Goal: Information Seeking & Learning: Compare options

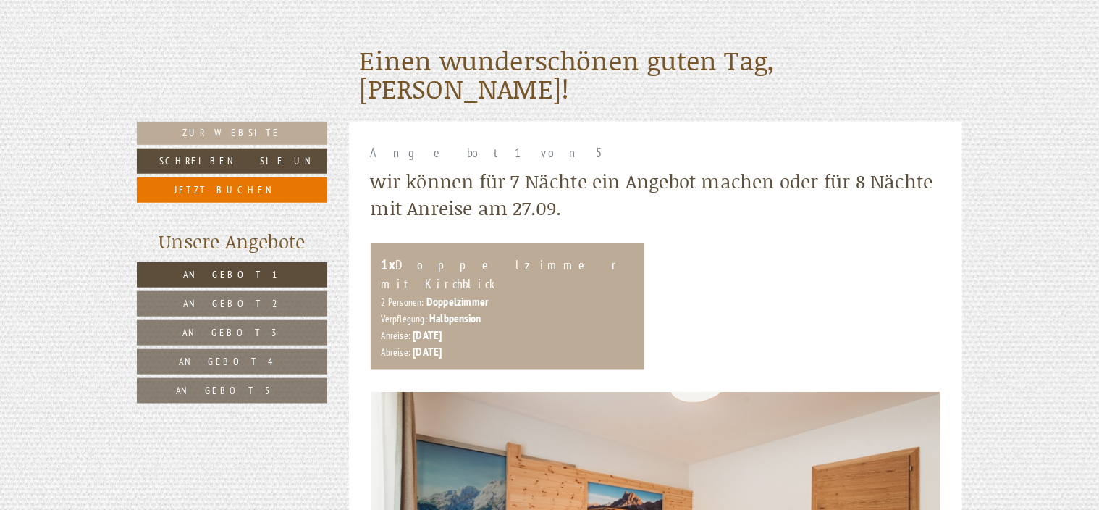
scroll to position [507, 0]
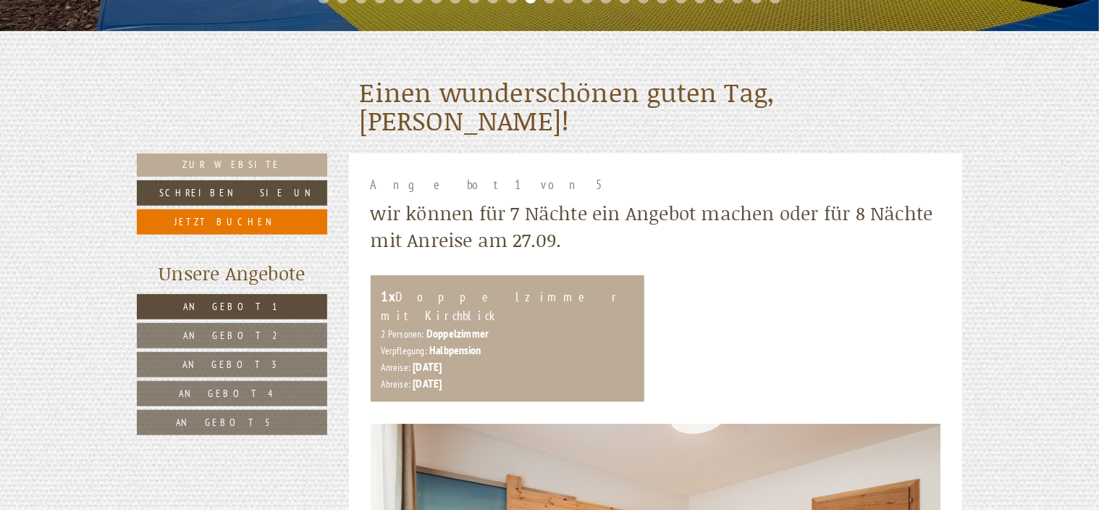
click at [249, 340] on span "Angebot 2" at bounding box center [232, 335] width 97 height 13
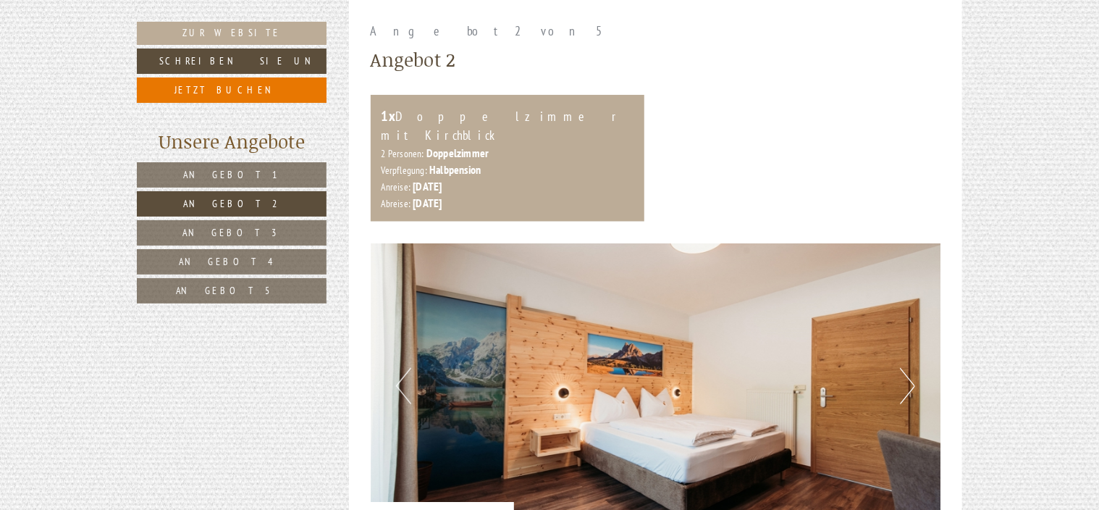
click at [232, 229] on span "Angebot 3" at bounding box center [232, 232] width 98 height 13
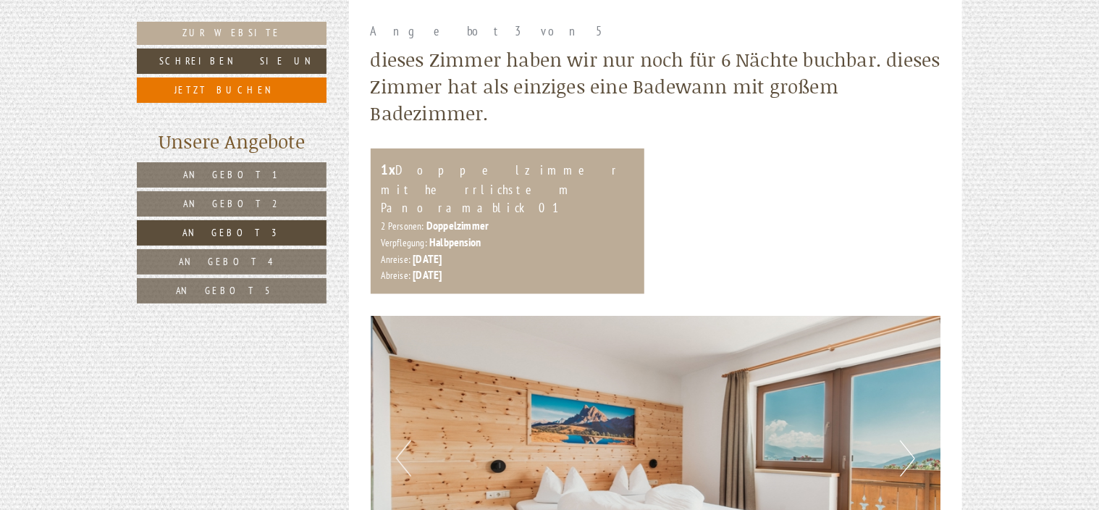
click at [232, 255] on span "Angebot 4" at bounding box center [232, 261] width 106 height 13
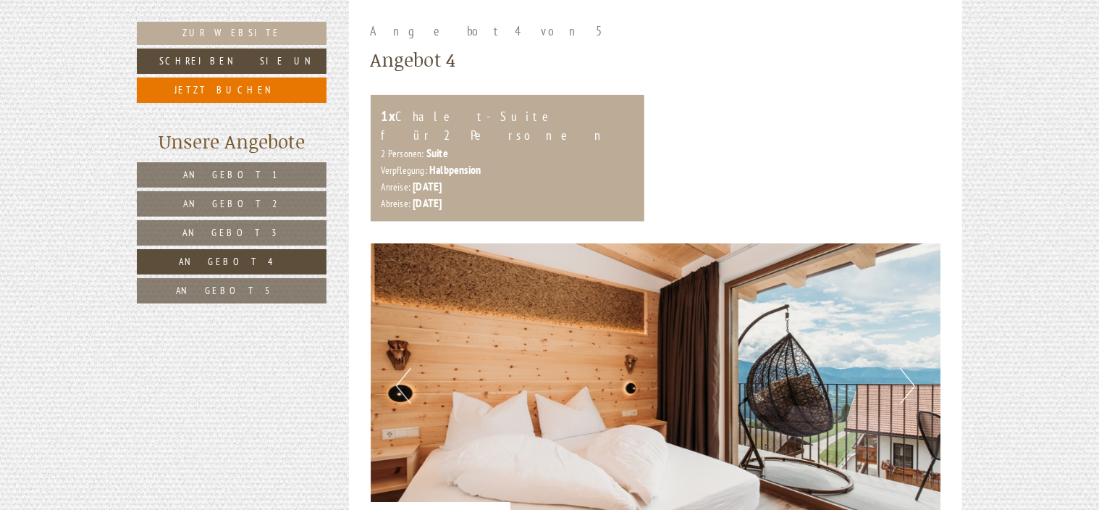
click at [228, 293] on span "Angebot 5" at bounding box center [232, 290] width 112 height 13
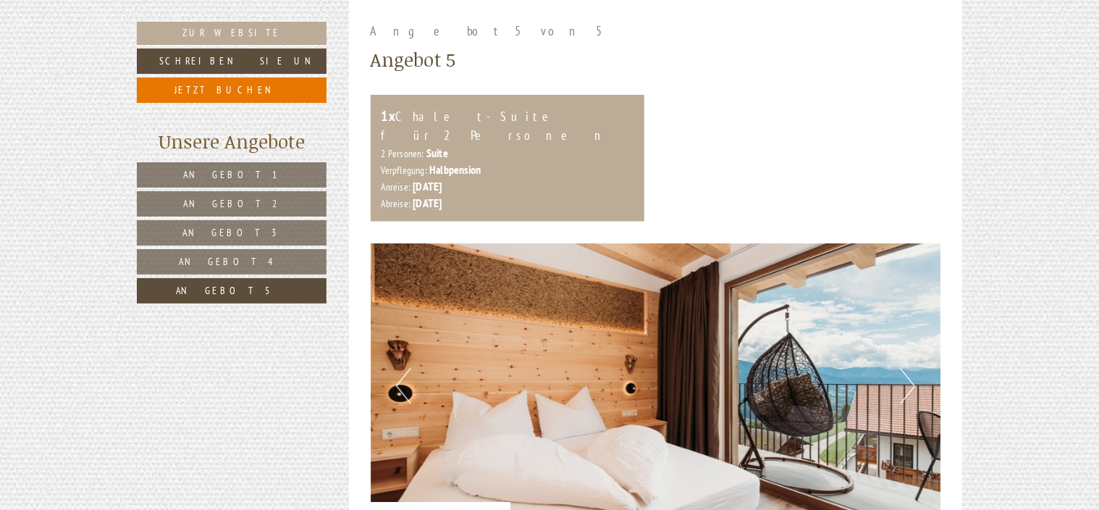
drag, startPoint x: 1098, startPoint y: 125, endPoint x: 1108, endPoint y: 46, distance: 79.6
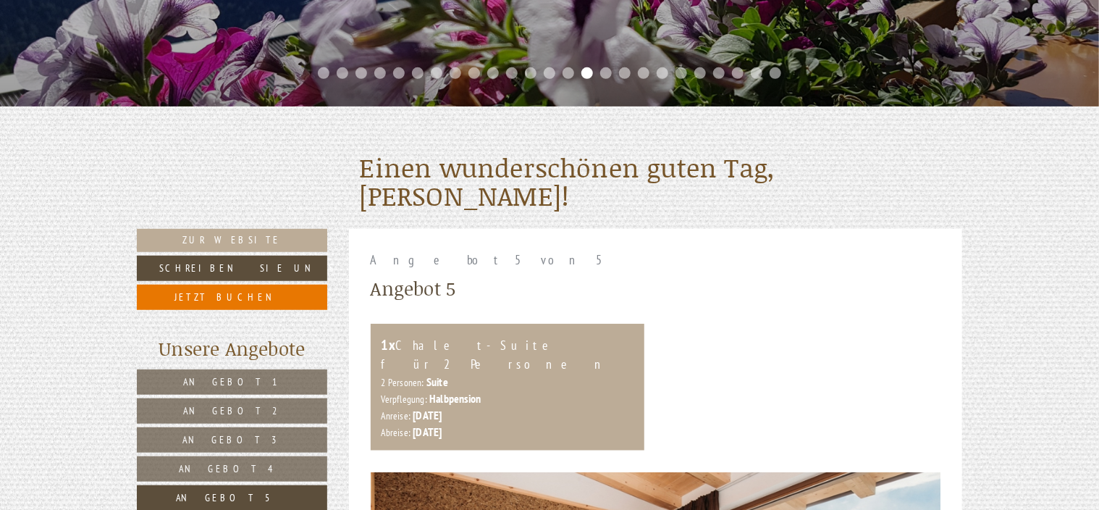
scroll to position [418, 0]
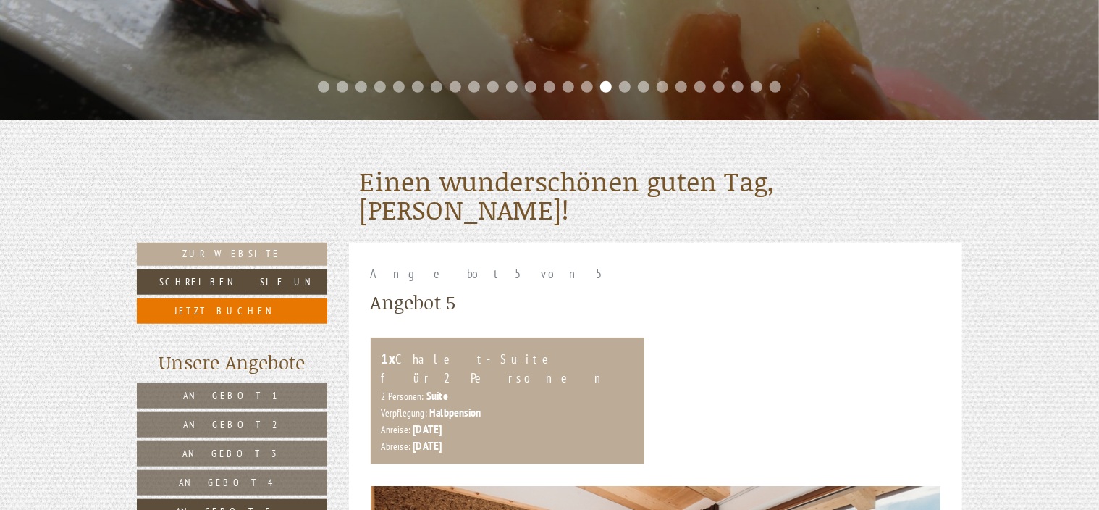
click at [258, 394] on link "Angebot 1" at bounding box center [232, 395] width 190 height 25
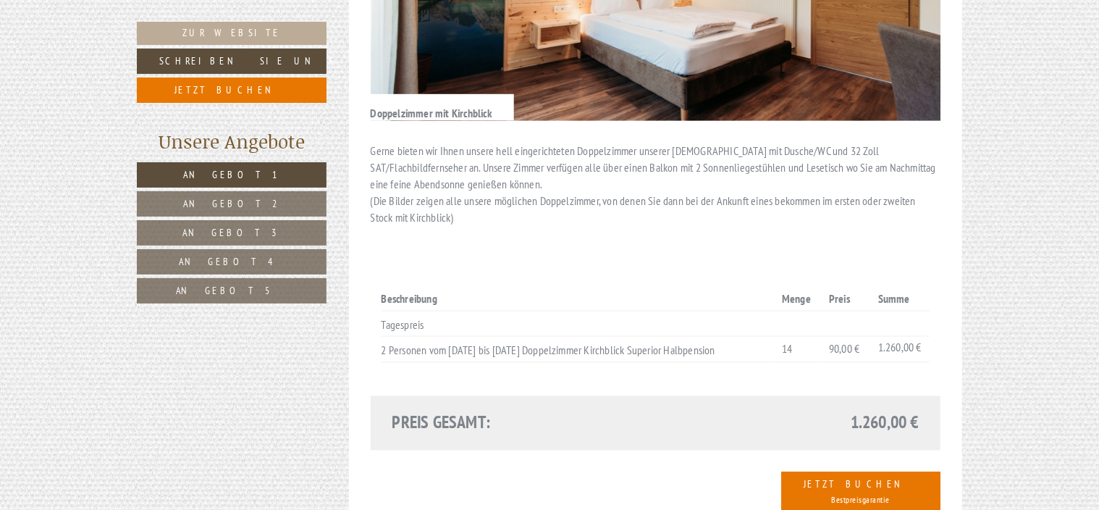
scroll to position [1167, 0]
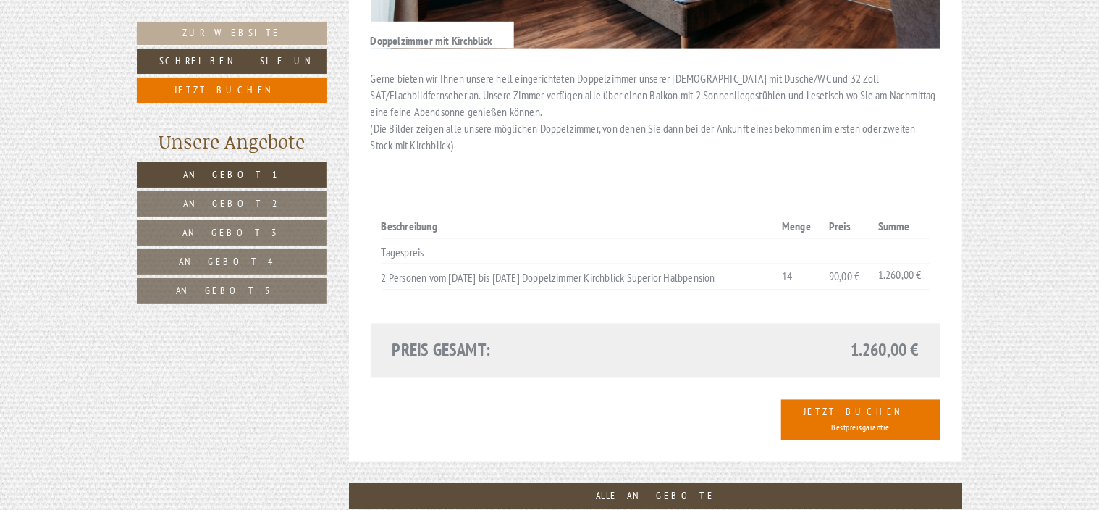
click at [217, 203] on span "Angebot 2" at bounding box center [231, 203] width 97 height 13
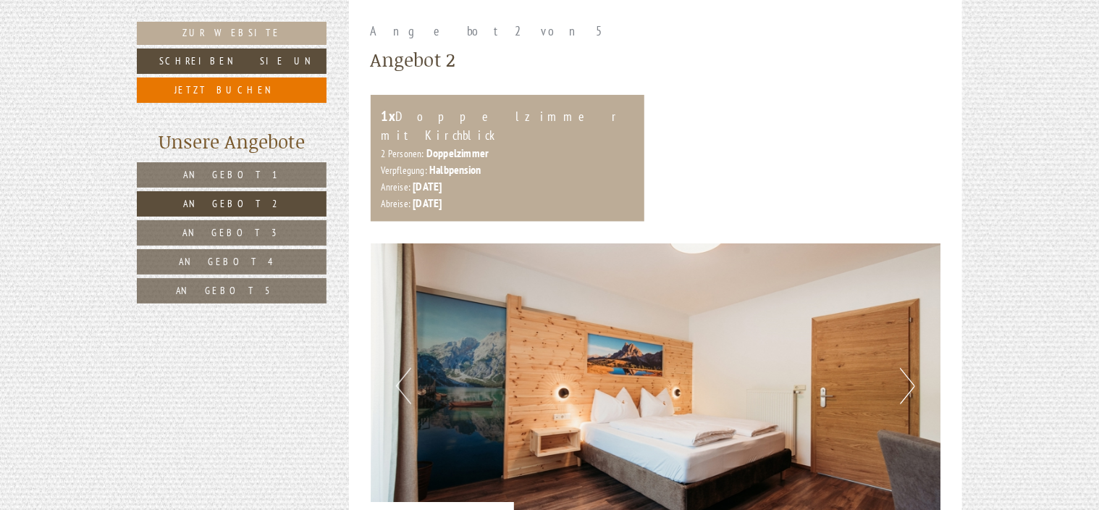
click at [220, 172] on span "Angebot 1" at bounding box center [231, 174] width 97 height 13
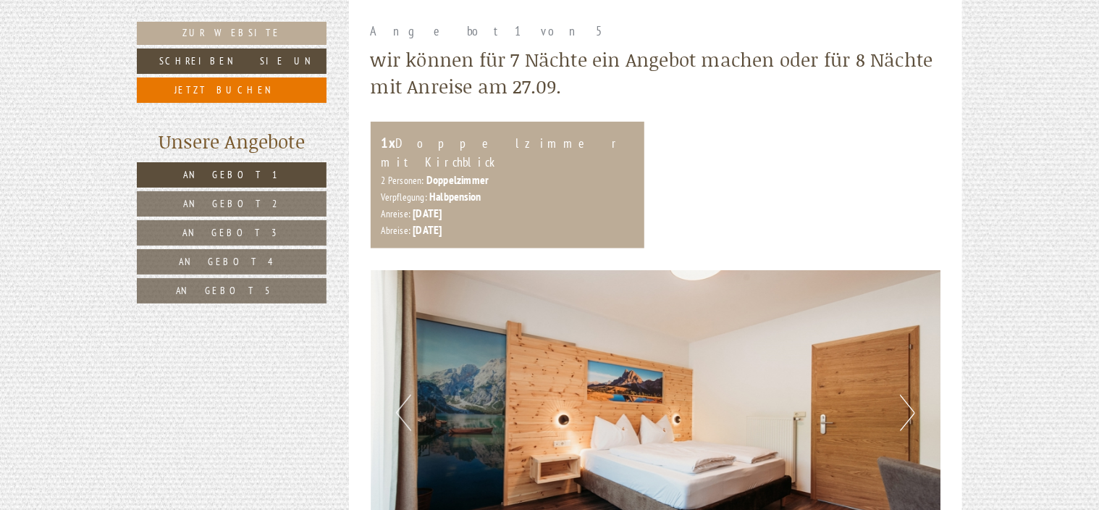
click at [217, 198] on span "Angebot 2" at bounding box center [231, 203] width 97 height 13
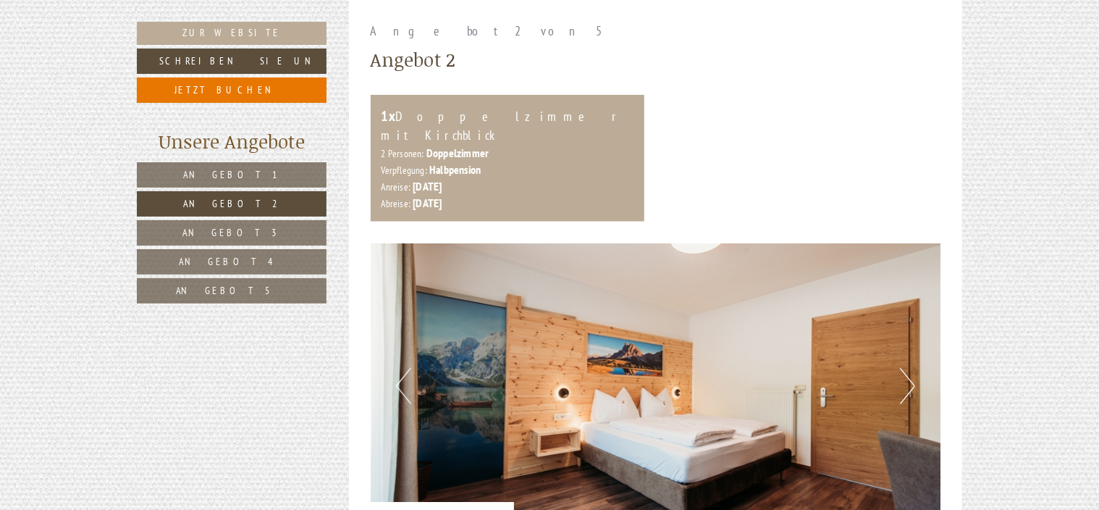
click at [213, 236] on span "Angebot 3" at bounding box center [232, 232] width 98 height 13
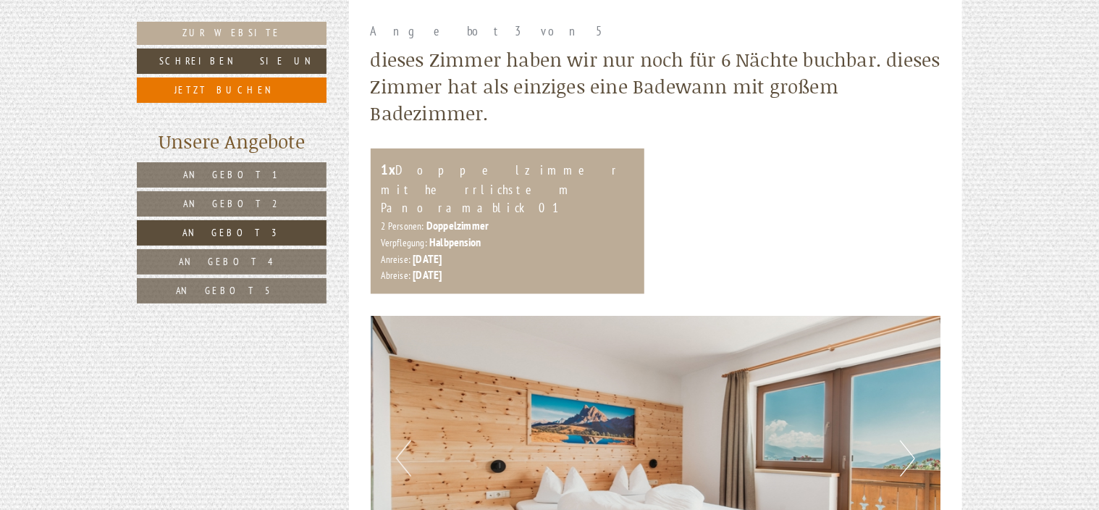
click at [226, 259] on span "Angebot 4" at bounding box center [232, 261] width 106 height 13
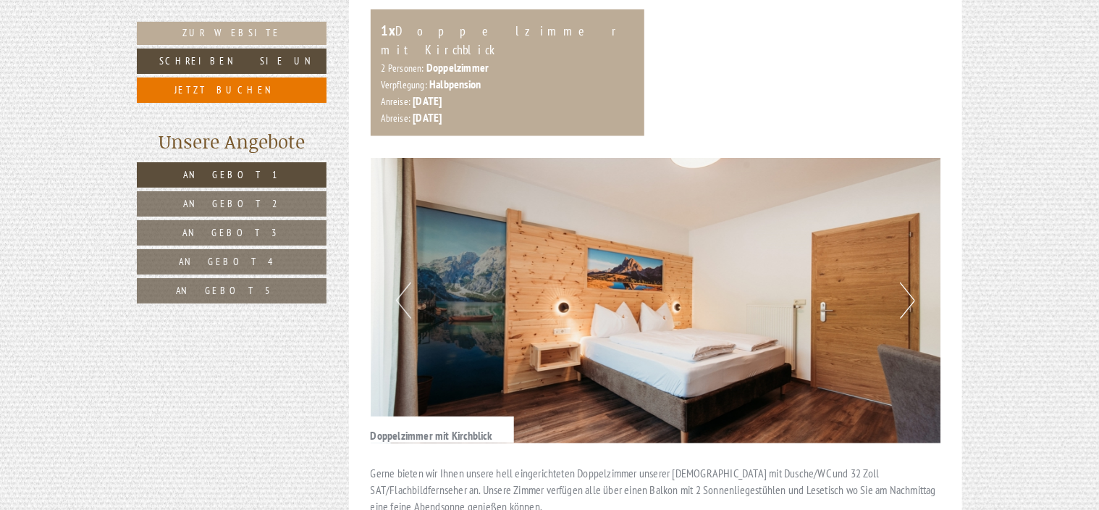
scroll to position [797, 0]
